Goal: Transaction & Acquisition: Purchase product/service

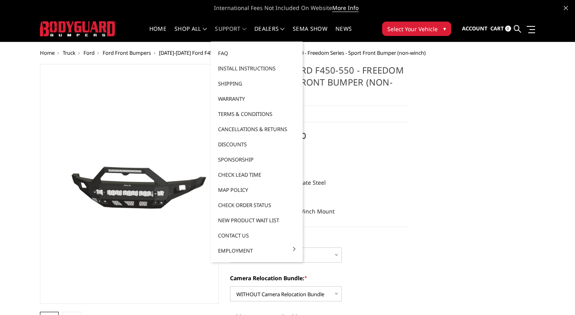
select select "3084"
select select "3086"
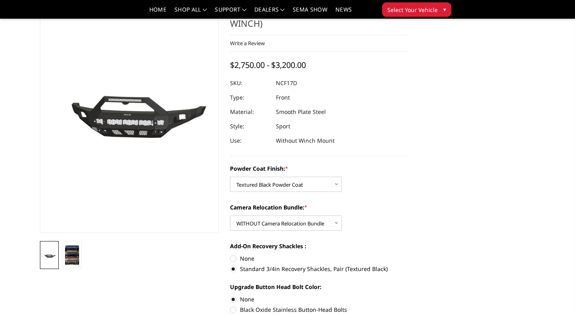
scroll to position [48, 0]
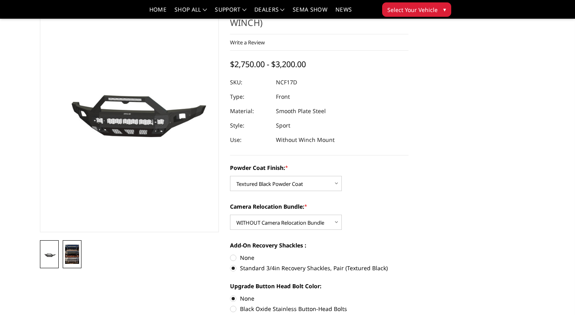
click at [70, 255] on img at bounding box center [72, 253] width 14 height 19
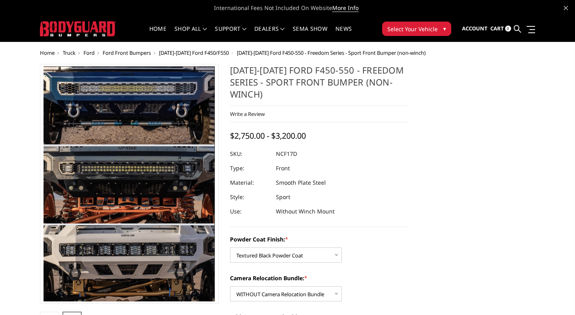
click at [118, 253] on img at bounding box center [141, 105] width 373 height 511
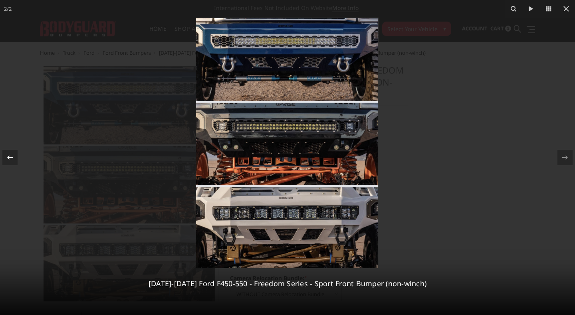
click at [11, 155] on icon at bounding box center [10, 158] width 10 height 10
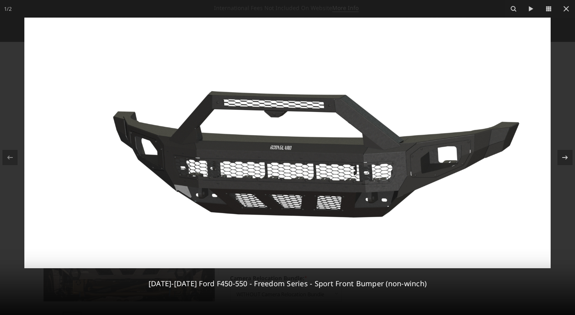
click at [132, 170] on img at bounding box center [287, 143] width 527 height 250
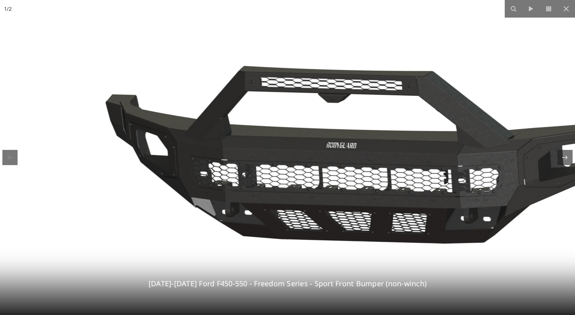
click at [132, 170] on img at bounding box center [351, 138] width 741 height 352
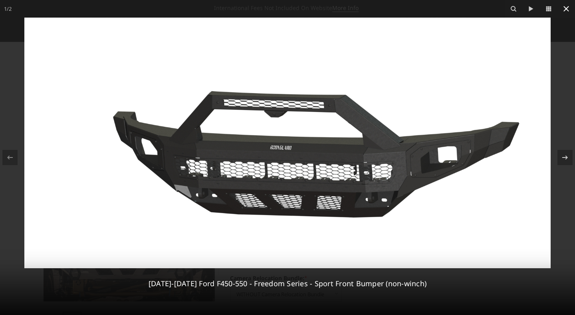
click at [569, 8] on icon at bounding box center [567, 9] width 10 height 10
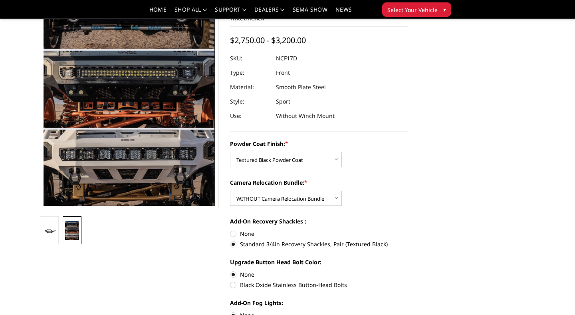
scroll to position [71, 0]
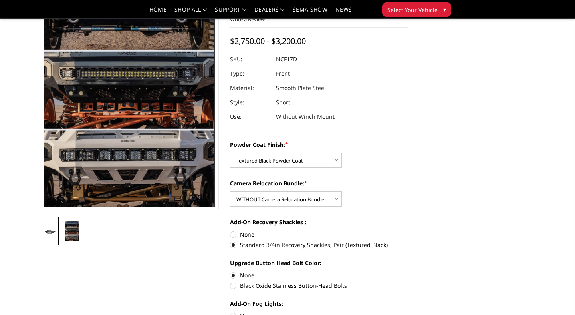
click at [52, 235] on link at bounding box center [49, 231] width 19 height 28
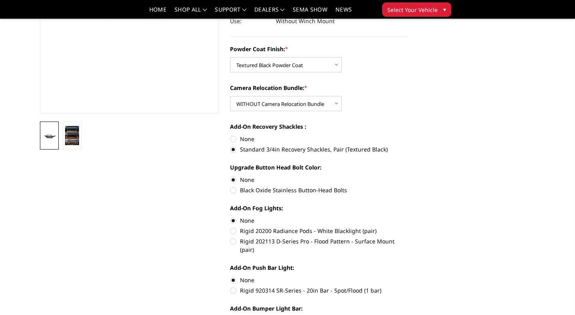
scroll to position [167, 0]
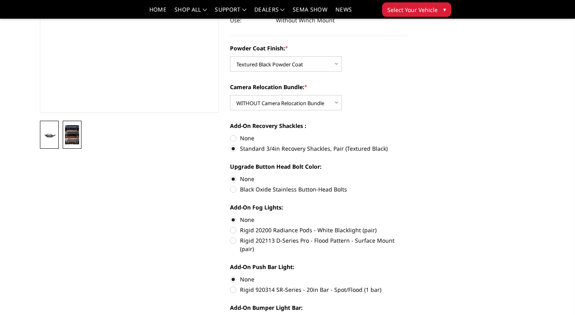
click at [75, 137] on img at bounding box center [72, 134] width 14 height 19
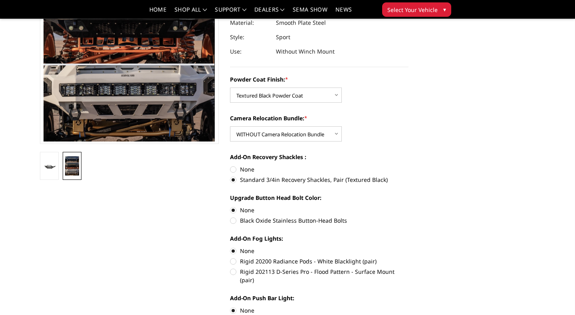
scroll to position [138, 0]
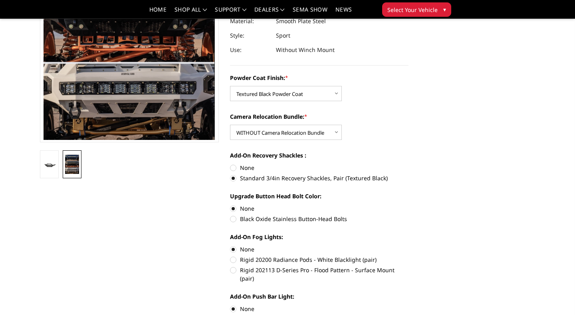
click at [233, 168] on label "None" at bounding box center [319, 167] width 179 height 8
click at [230, 164] on input "None" at bounding box center [230, 163] width 0 height 0
radio input "true"
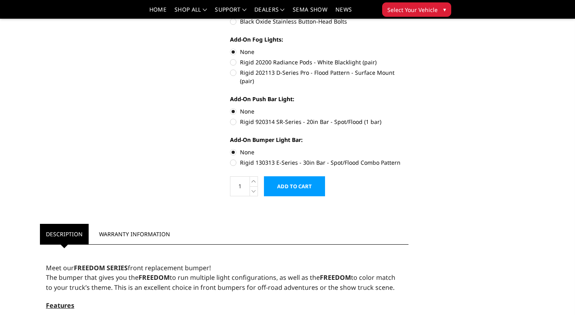
scroll to position [336, 0]
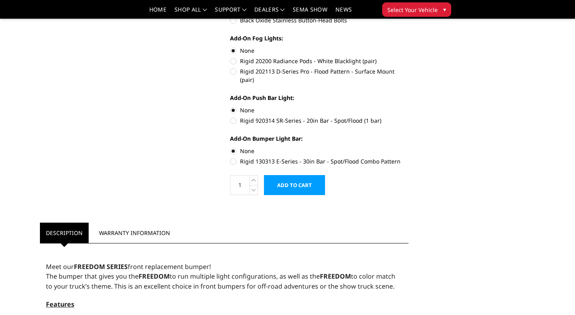
click at [296, 179] on input "Add to Cart" at bounding box center [294, 185] width 61 height 20
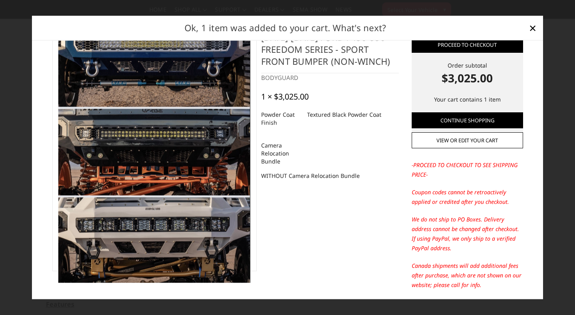
scroll to position [0, 0]
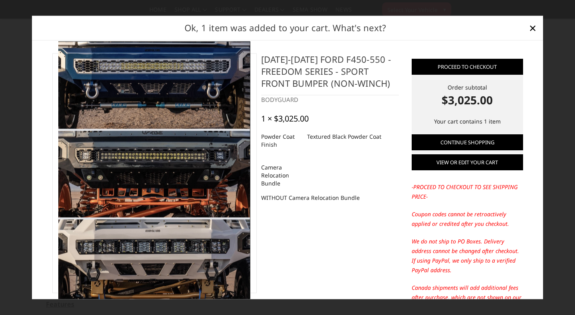
click at [469, 161] on link "View or edit your cart" at bounding box center [467, 163] width 111 height 16
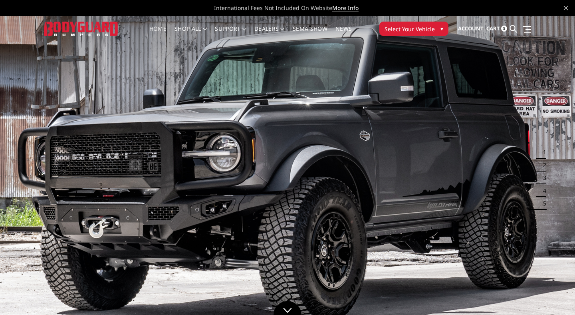
click at [545, 166] on button "2" at bounding box center [542, 165] width 8 height 13
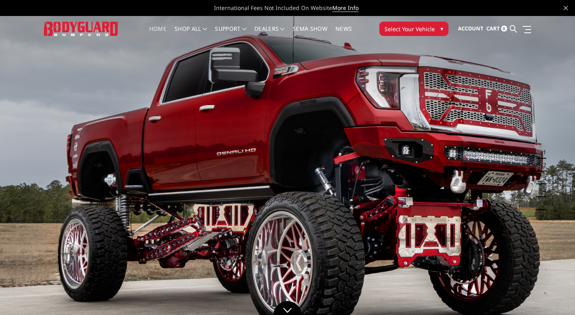
click at [544, 178] on button "3" at bounding box center [542, 177] width 8 height 13
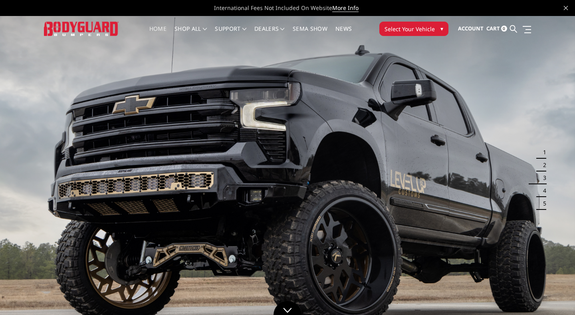
click at [544, 189] on button "4" at bounding box center [542, 190] width 8 height 13
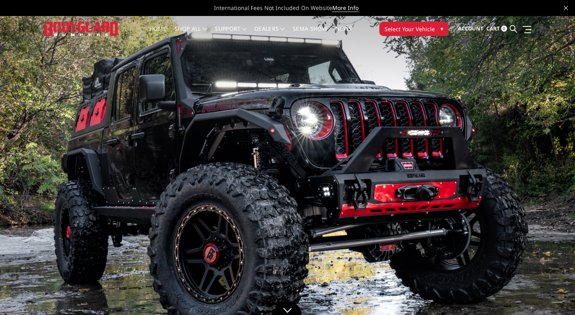
click at [436, 26] on button "Select Your Vehicle ▾" at bounding box center [414, 29] width 69 height 14
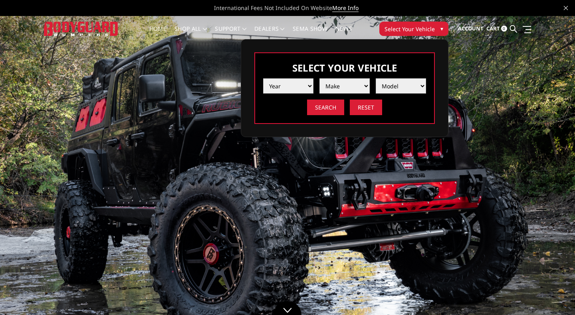
click at [310, 87] on select "Year 2025 2024 2023 2022 2021 2020 2019 2018 2017 2016 2015 2014 2013 2012 2011…" at bounding box center [288, 85] width 50 height 15
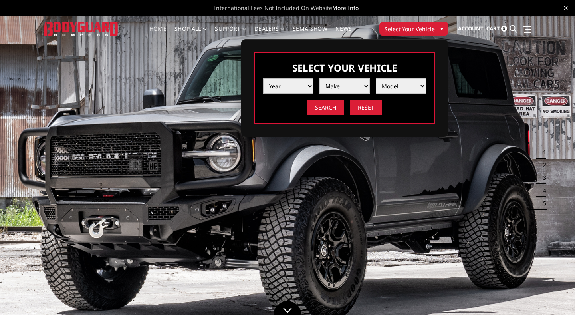
select select "yr_2022"
click at [352, 85] on select "Make Chevrolet Ford GMC Ram Toyota" at bounding box center [345, 85] width 50 height 15
select select "mk_ford"
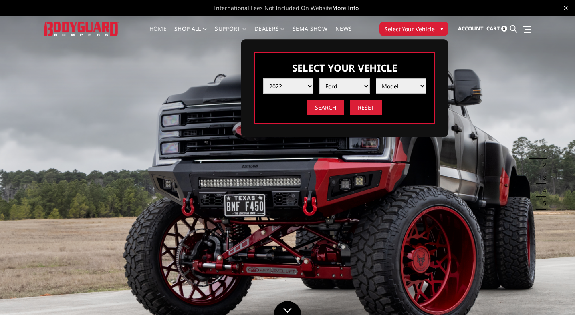
click at [408, 83] on select "Model F150 F150 Raptor F250 / F350 F450 F550" at bounding box center [401, 85] width 50 height 15
select select "md_f450"
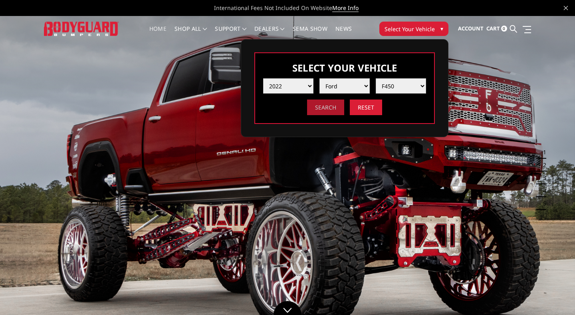
click at [328, 108] on input "Search" at bounding box center [325, 107] width 37 height 16
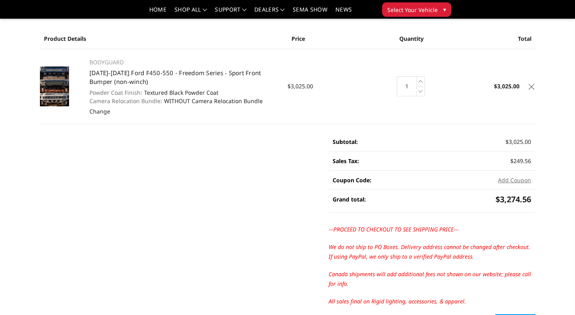
scroll to position [45, 0]
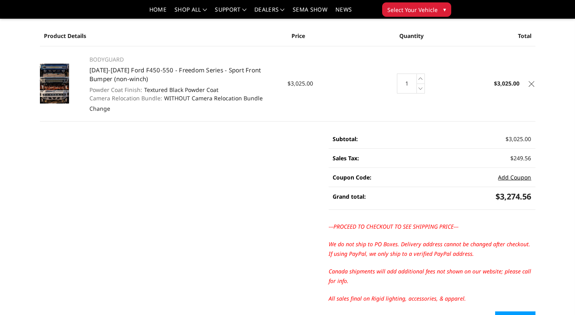
click at [514, 178] on button "Add Coupon" at bounding box center [514, 177] width 33 height 8
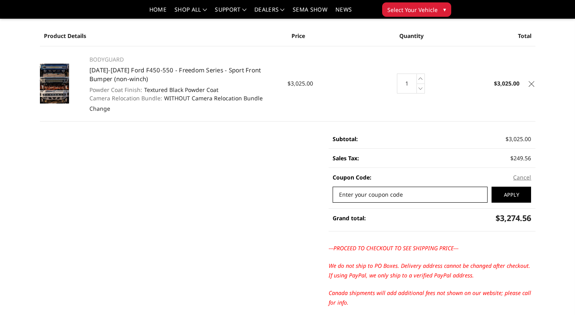
click at [407, 198] on input "Enter your coupon code" at bounding box center [410, 195] width 155 height 16
paste input "KILO"
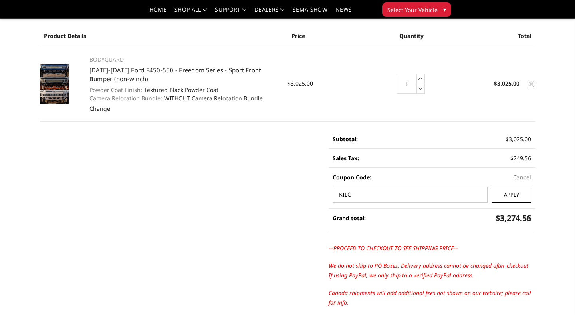
click at [515, 195] on input "Apply" at bounding box center [512, 195] width 40 height 16
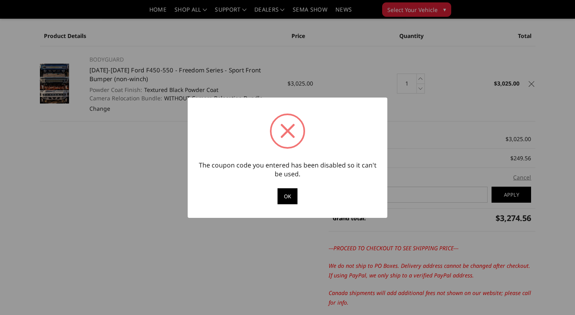
click at [290, 195] on button "OK" at bounding box center [288, 196] width 20 height 16
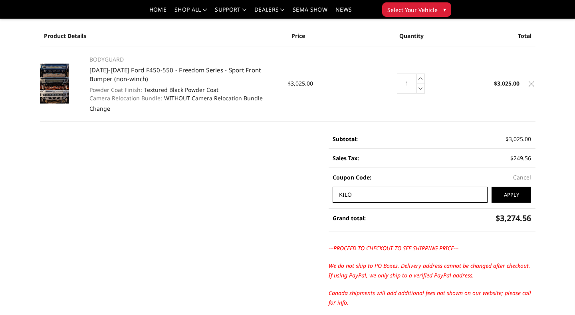
click at [358, 195] on input "KILO" at bounding box center [410, 195] width 155 height 16
paste input "FTR"
click at [519, 199] on input "Apply" at bounding box center [512, 195] width 40 height 16
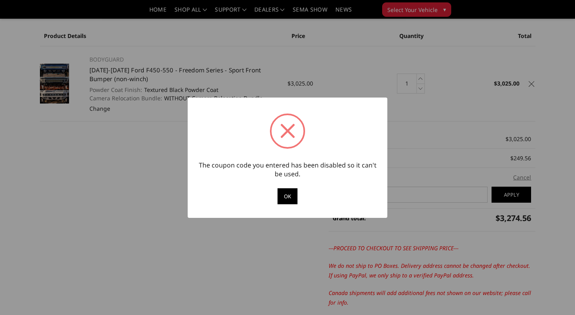
click at [288, 195] on button "OK" at bounding box center [288, 196] width 20 height 16
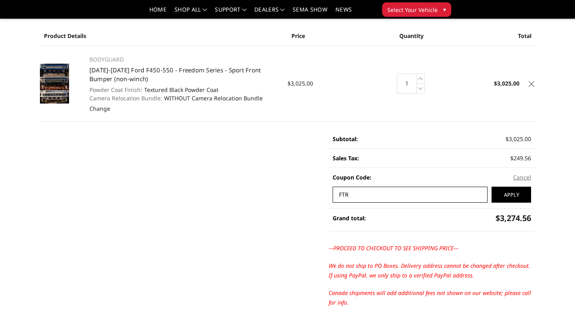
click at [356, 193] on input "FTR" at bounding box center [410, 195] width 155 height 16
paste input "SUMME"
click at [520, 196] on input "Apply" at bounding box center [512, 195] width 40 height 16
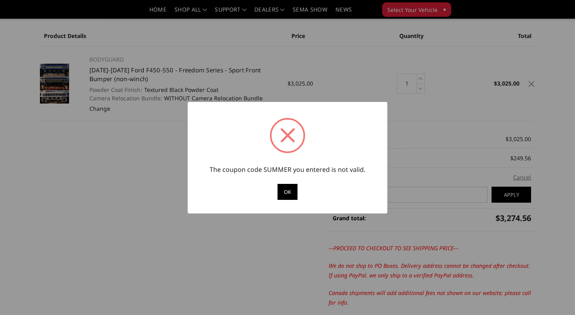
click at [290, 192] on button "OK" at bounding box center [288, 192] width 20 height 16
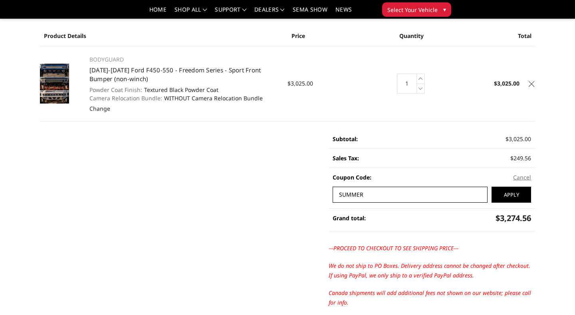
click at [376, 192] on input "SUMMER" at bounding box center [410, 195] width 155 height 16
paste input "EXTRA20"
click at [514, 195] on input "Apply" at bounding box center [512, 195] width 40 height 16
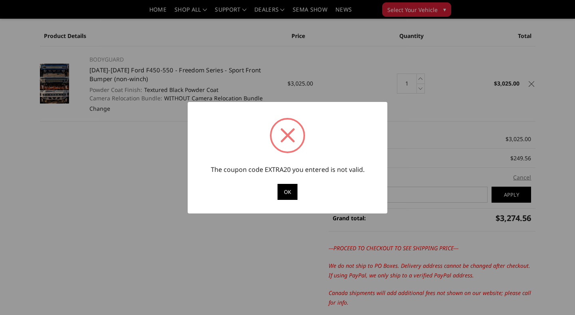
click at [286, 191] on button "OK" at bounding box center [288, 192] width 20 height 16
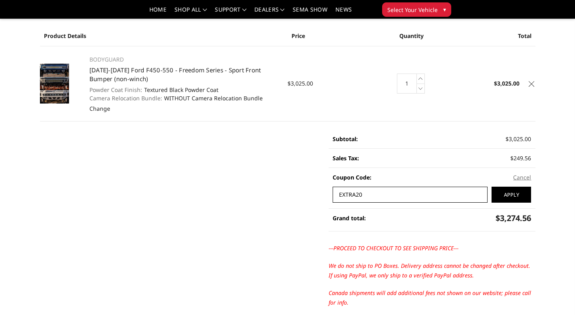
click at [374, 193] on input "EXTRA20" at bounding box center [410, 195] width 155 height 16
paste input "SALE"
click at [519, 197] on input "Apply" at bounding box center [512, 195] width 40 height 16
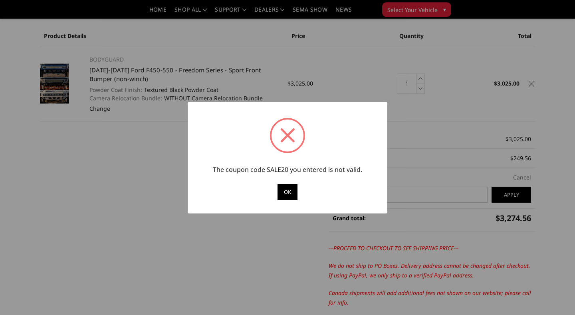
click at [286, 191] on button "OK" at bounding box center [288, 192] width 20 height 16
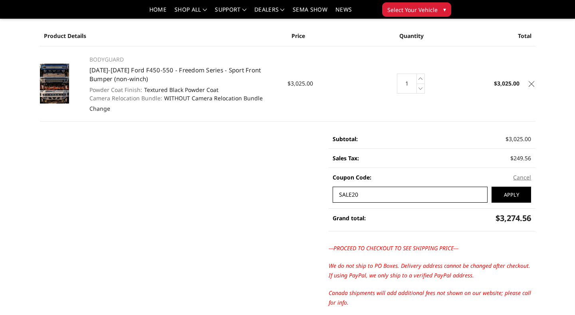
click at [379, 195] on input "SALE20" at bounding box center [410, 195] width 155 height 16
paste input "WELCOME1"
type input "WELCOME10"
click at [510, 195] on input "Apply" at bounding box center [512, 195] width 40 height 16
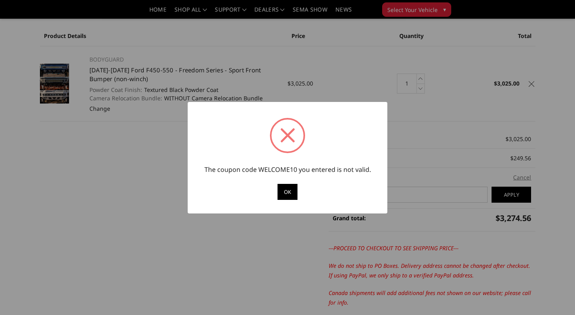
click at [282, 190] on button "OK" at bounding box center [288, 192] width 20 height 16
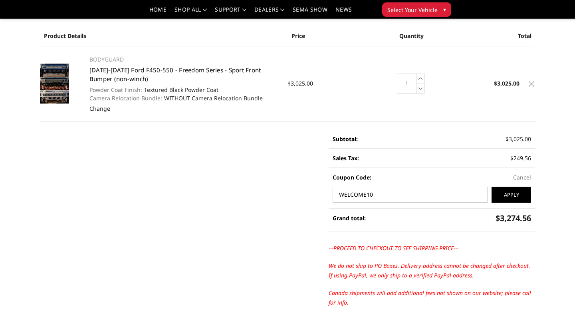
click at [105, 72] on link "[DATE]-[DATE] Ford F450-550 - Freedom Series - Sport Front Bumper (non-winch)" at bounding box center [175, 74] width 172 height 17
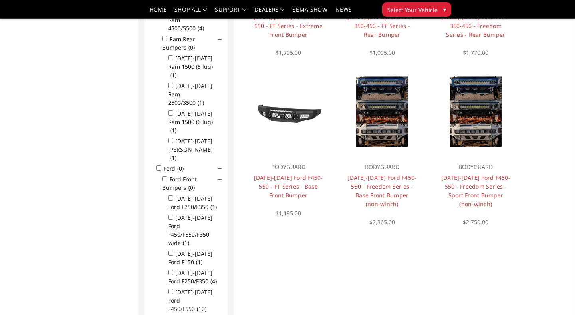
scroll to position [500, 0]
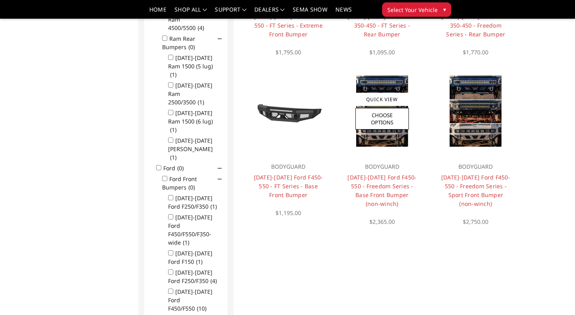
click at [384, 135] on img at bounding box center [382, 111] width 52 height 71
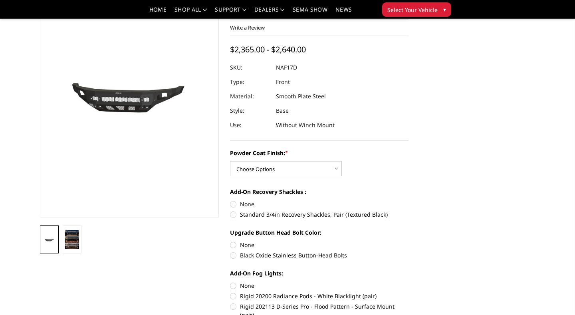
scroll to position [64, 0]
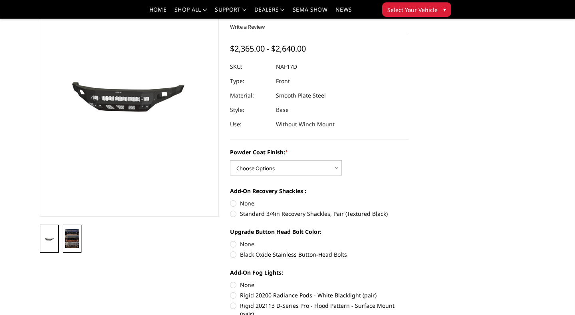
click at [74, 243] on img at bounding box center [72, 238] width 14 height 19
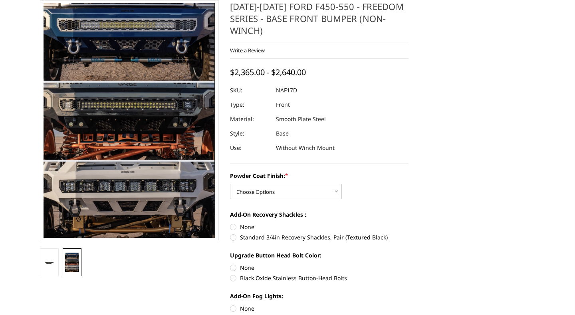
scroll to position [0, 0]
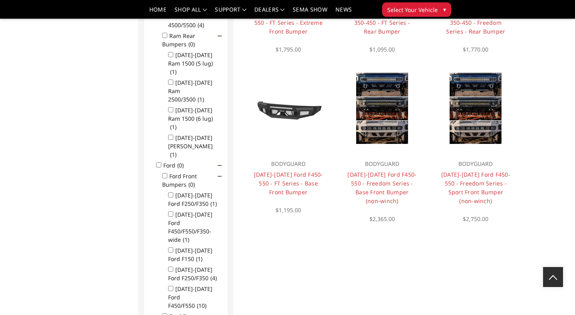
scroll to position [491, 0]
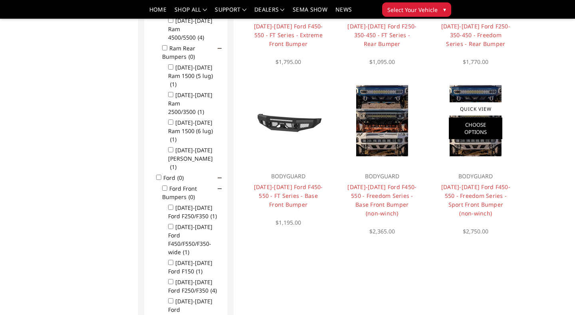
click at [479, 137] on link "Choose Options" at bounding box center [476, 128] width 54 height 22
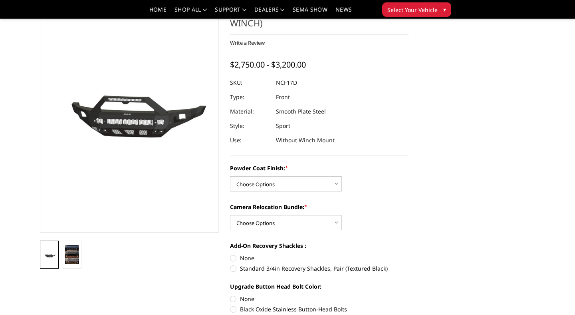
scroll to position [48, 0]
